Goal: Task Accomplishment & Management: Use online tool/utility

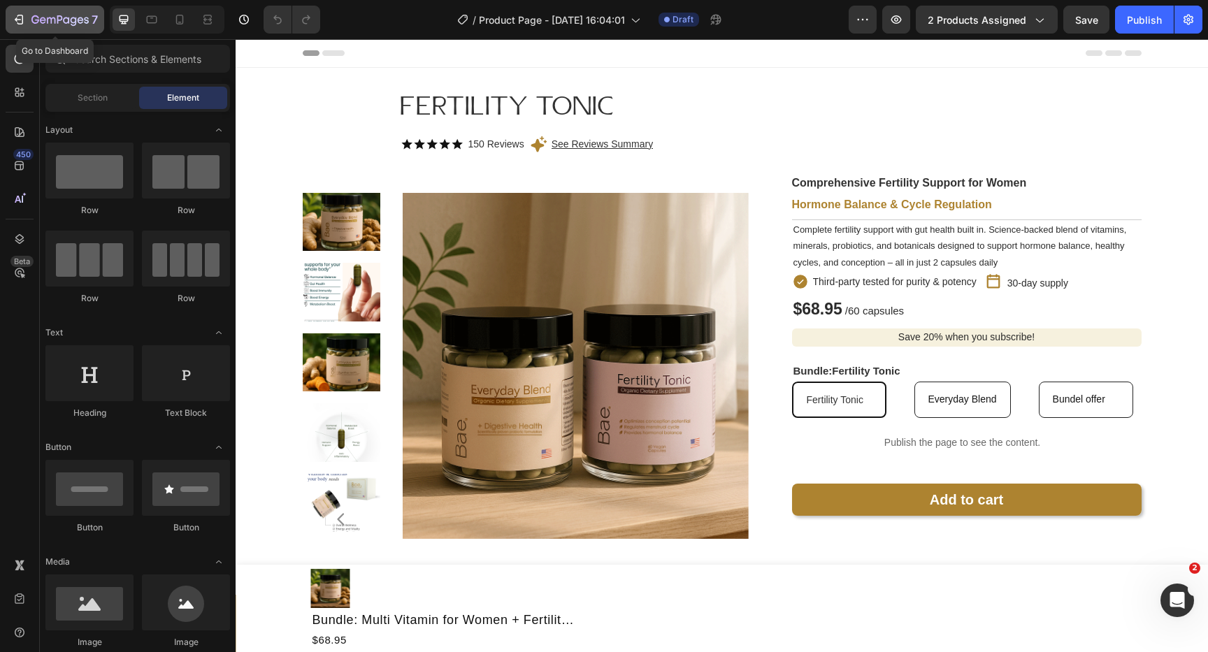
click at [13, 13] on icon "button" at bounding box center [19, 20] width 14 height 14
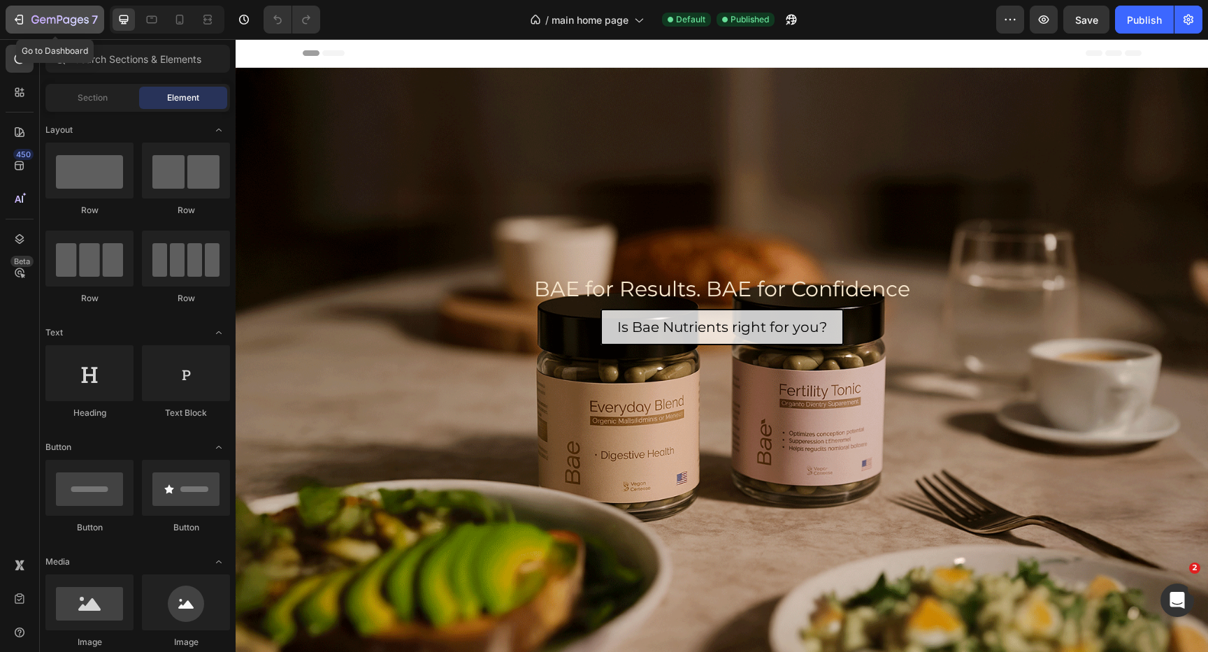
click at [17, 14] on icon "button" at bounding box center [19, 20] width 14 height 14
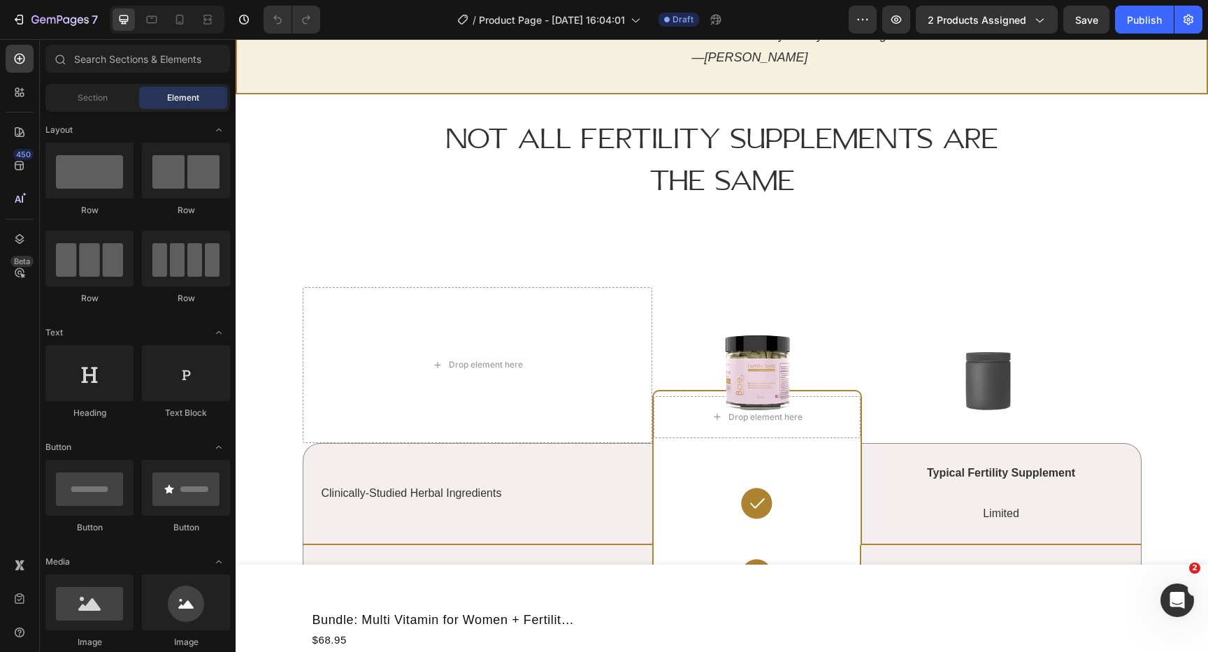
scroll to position [2624, 0]
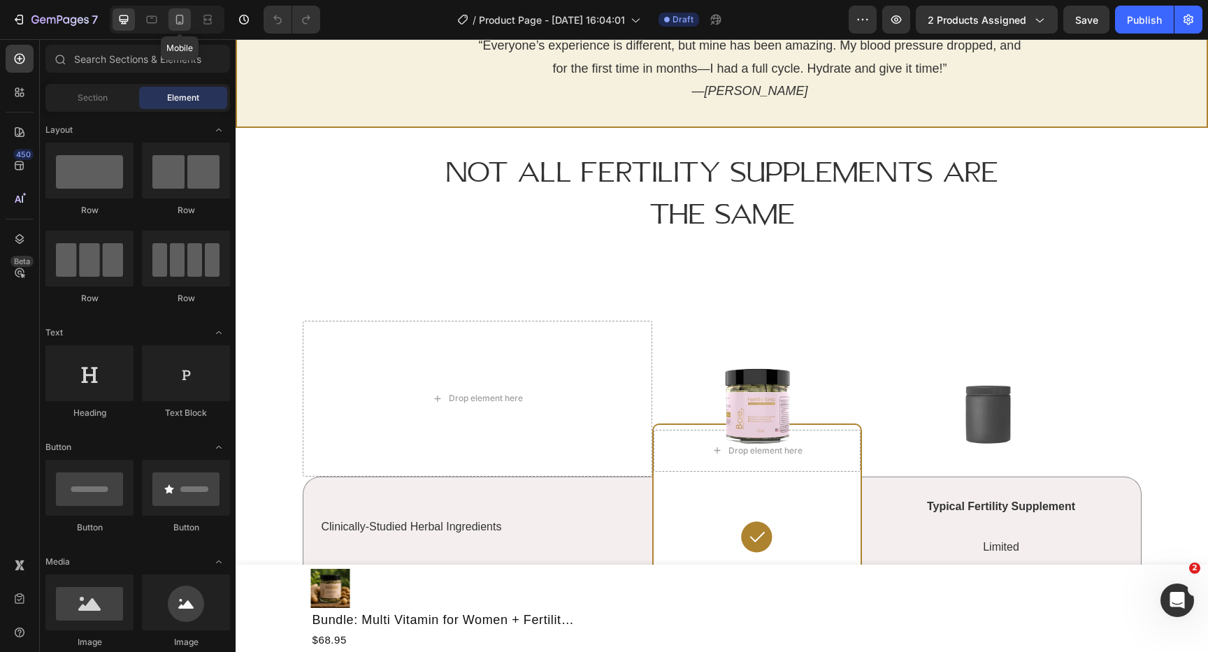
click at [181, 22] on icon at bounding box center [180, 20] width 14 height 14
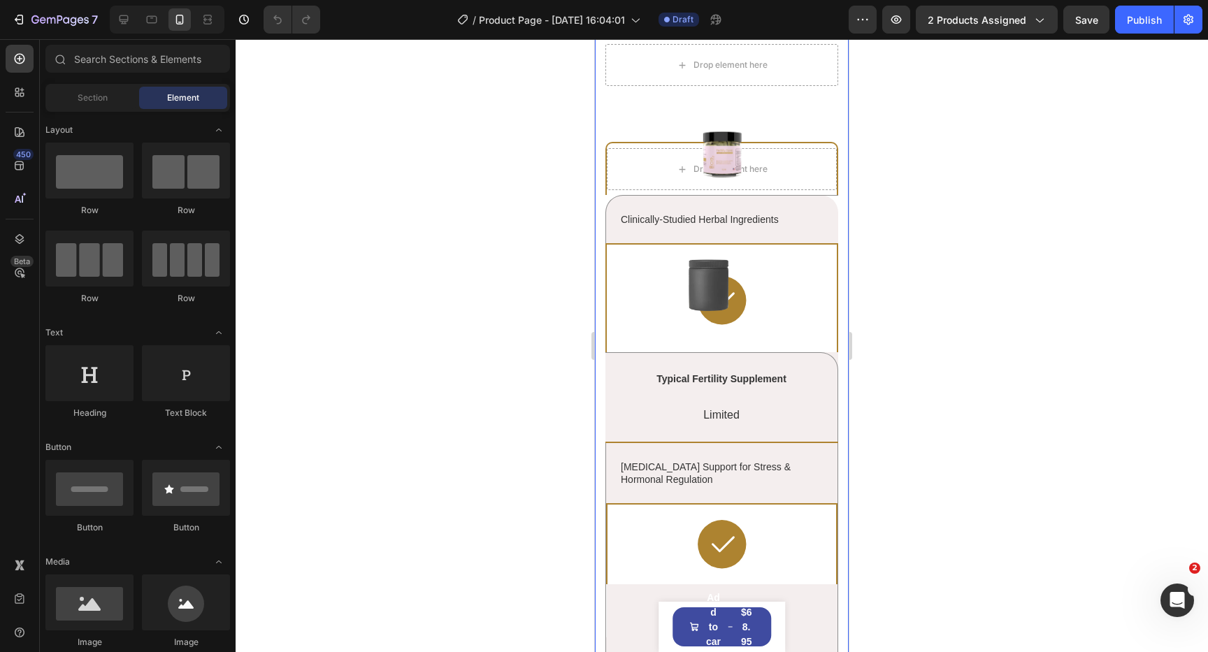
scroll to position [3032, 0]
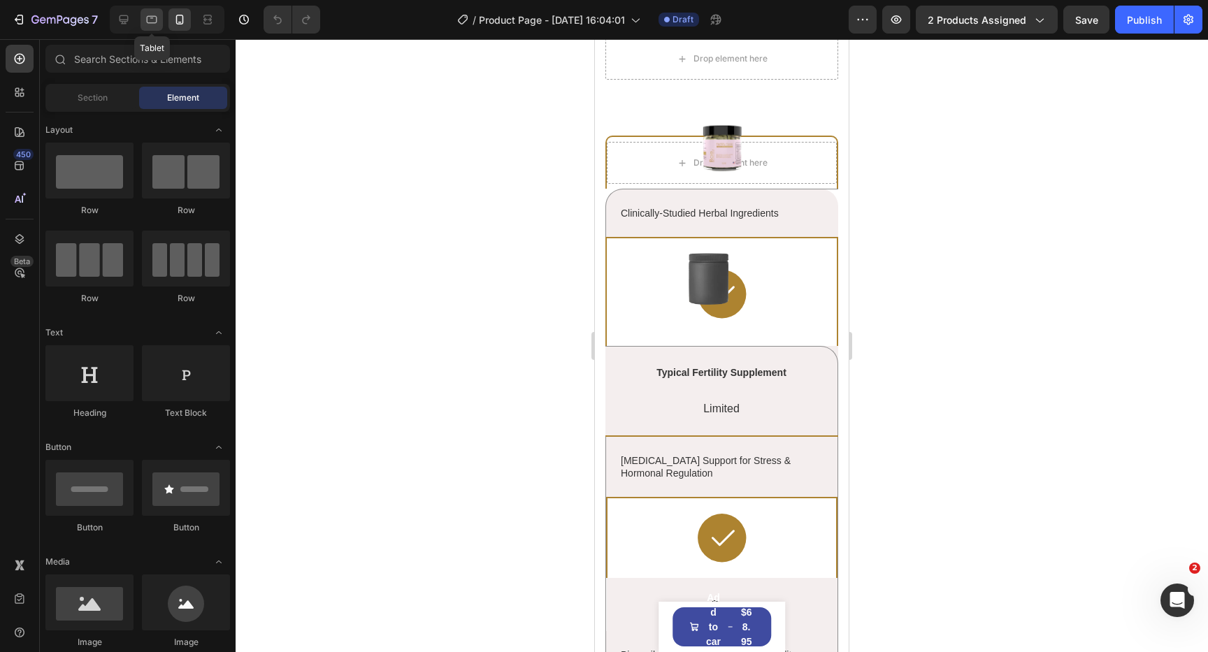
click at [153, 25] on icon at bounding box center [152, 20] width 14 height 14
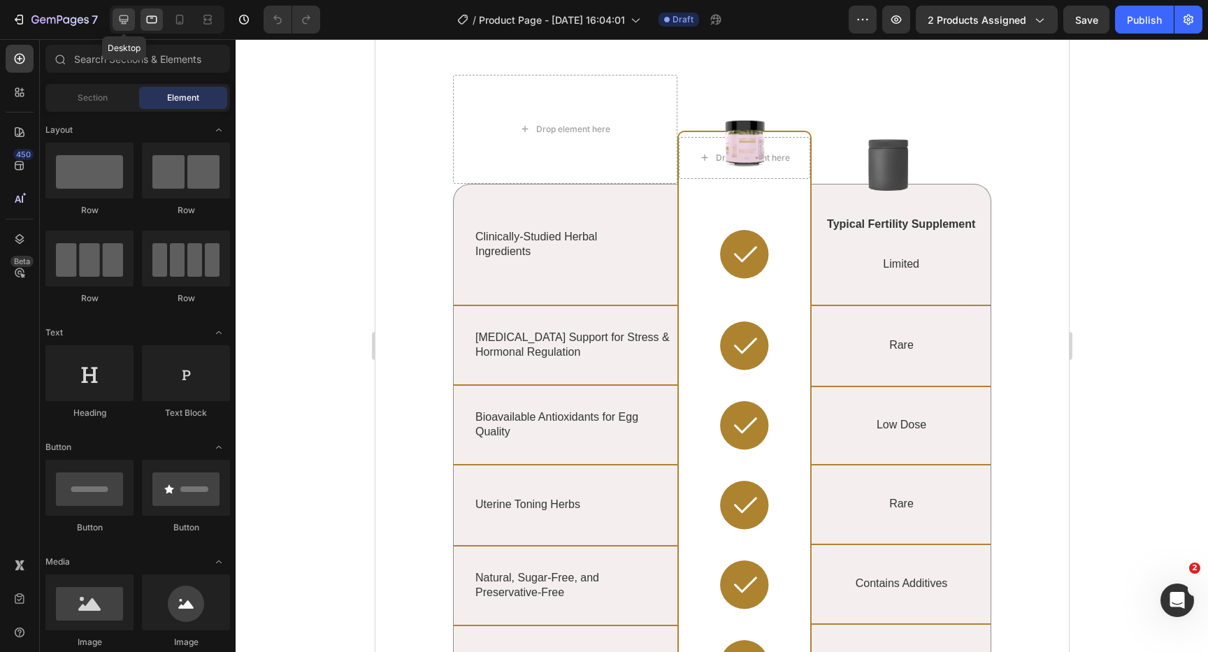
click at [126, 26] on icon at bounding box center [124, 20] width 14 height 14
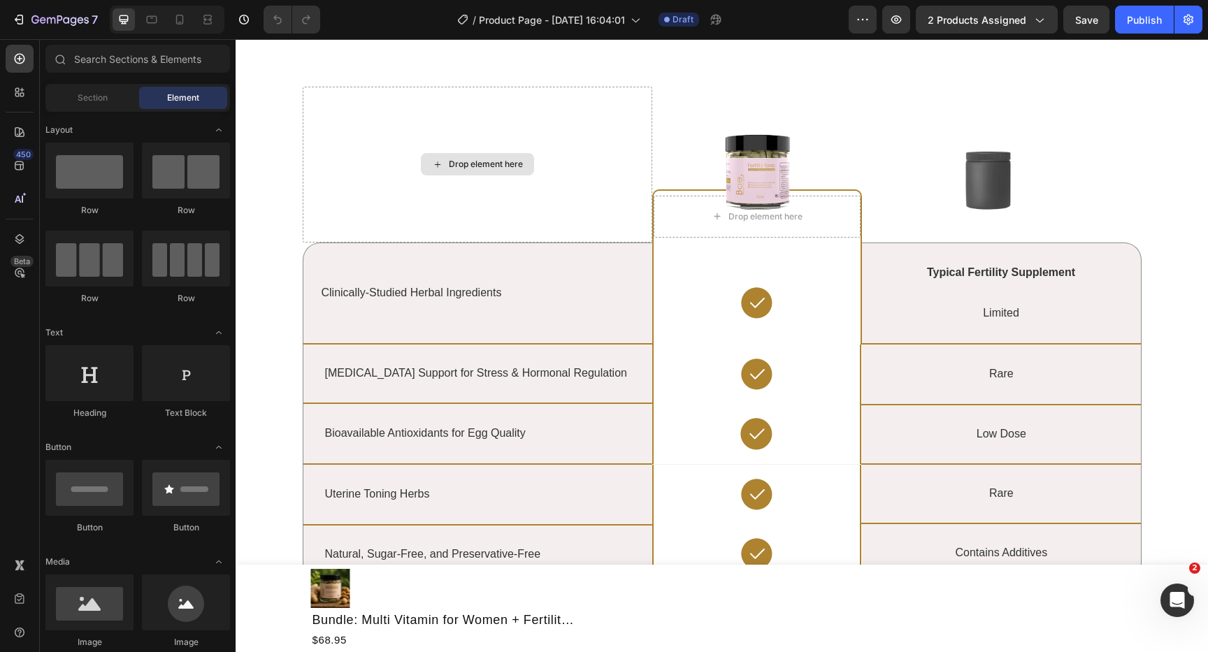
scroll to position [2936, 0]
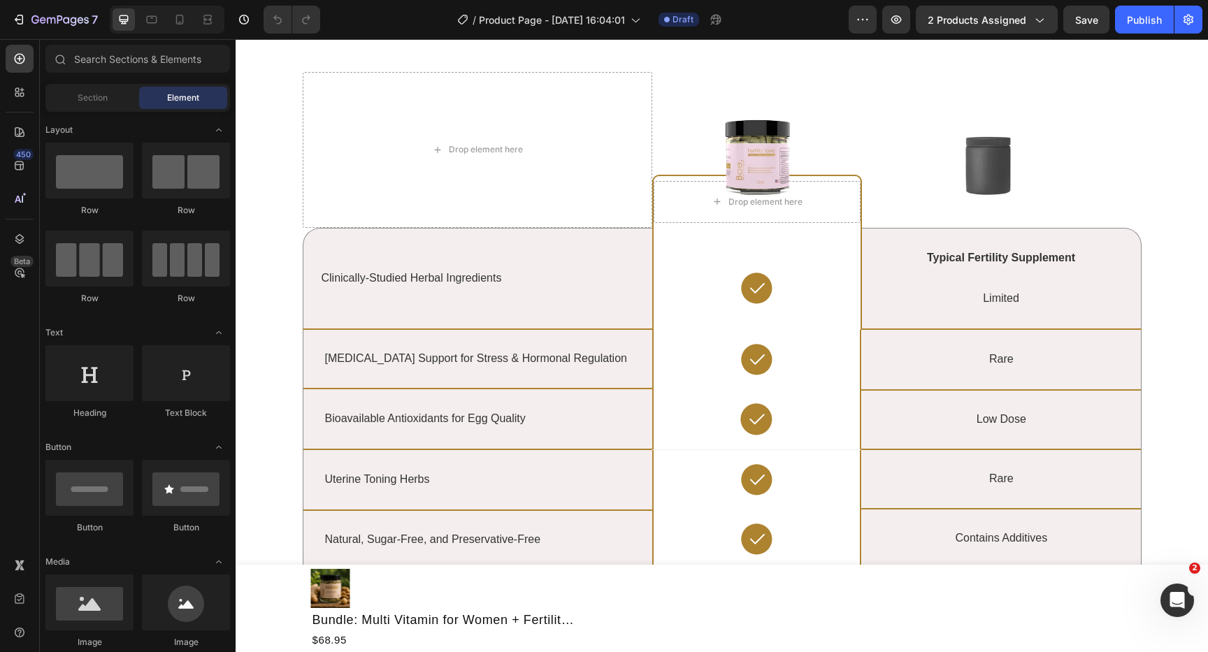
click at [461, 259] on div "Clinically-Studied Herbal Ingredients Text Block" at bounding box center [477, 278] width 349 height 52
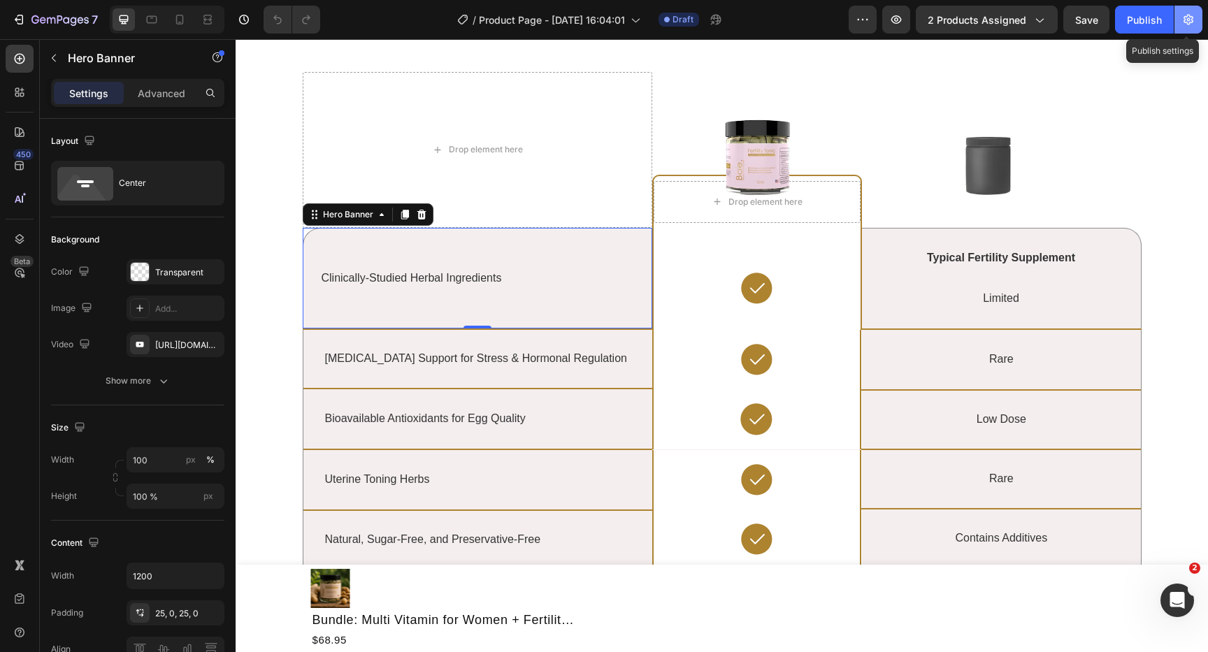
click at [1196, 24] on button "button" at bounding box center [1189, 20] width 28 height 28
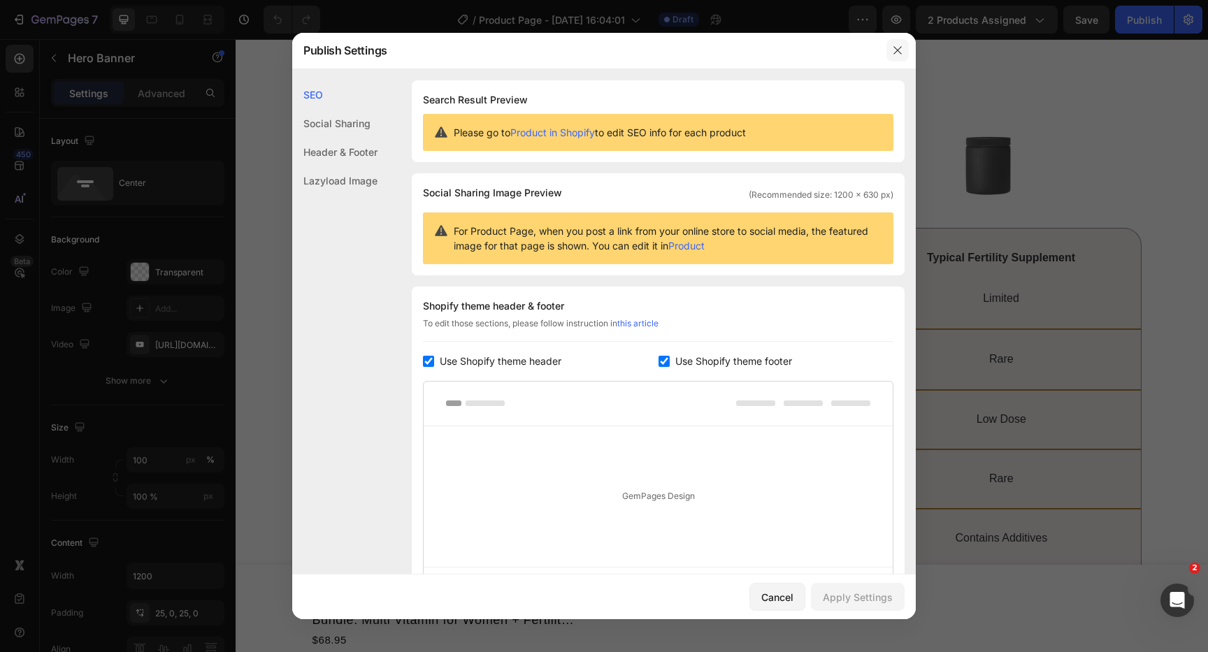
click at [894, 59] on button "button" at bounding box center [898, 50] width 22 height 22
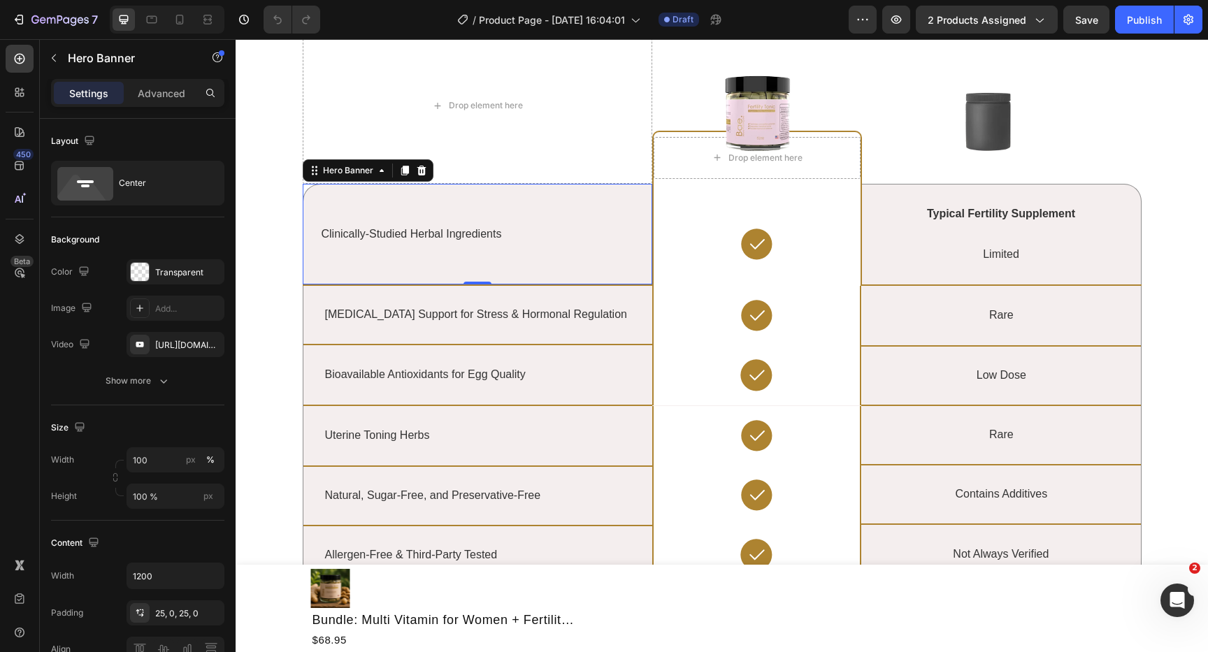
scroll to position [2979, 0]
